Goal: Find specific page/section: Find specific page/section

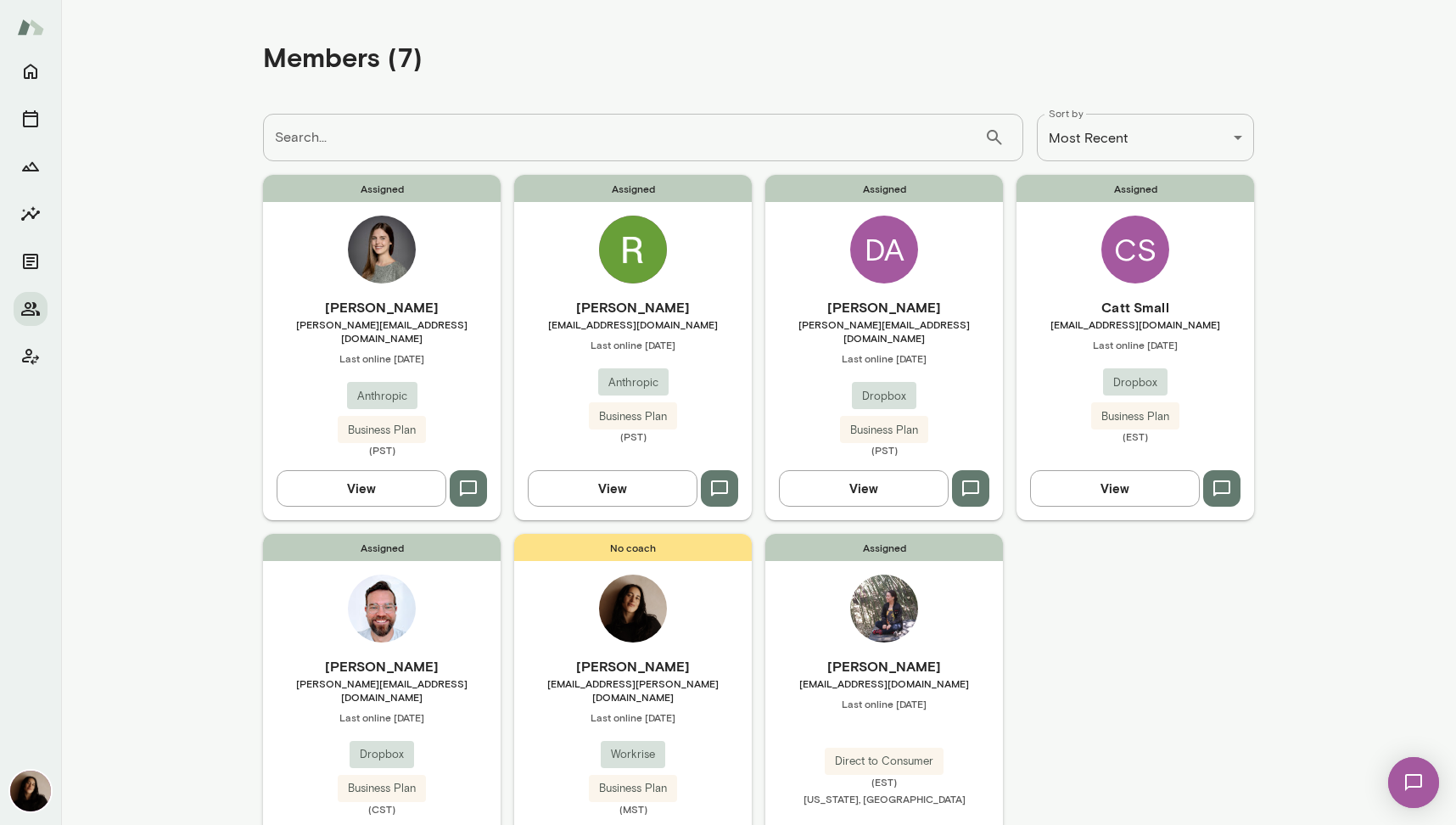
scroll to position [94, 0]
click at [644, 286] on div "Assigned [PERSON_NAME] [EMAIL_ADDRESS][DOMAIN_NAME] Last online [DATE] Anthropi…" at bounding box center [633, 348] width 238 height 345
